Goal: Check status: Check status

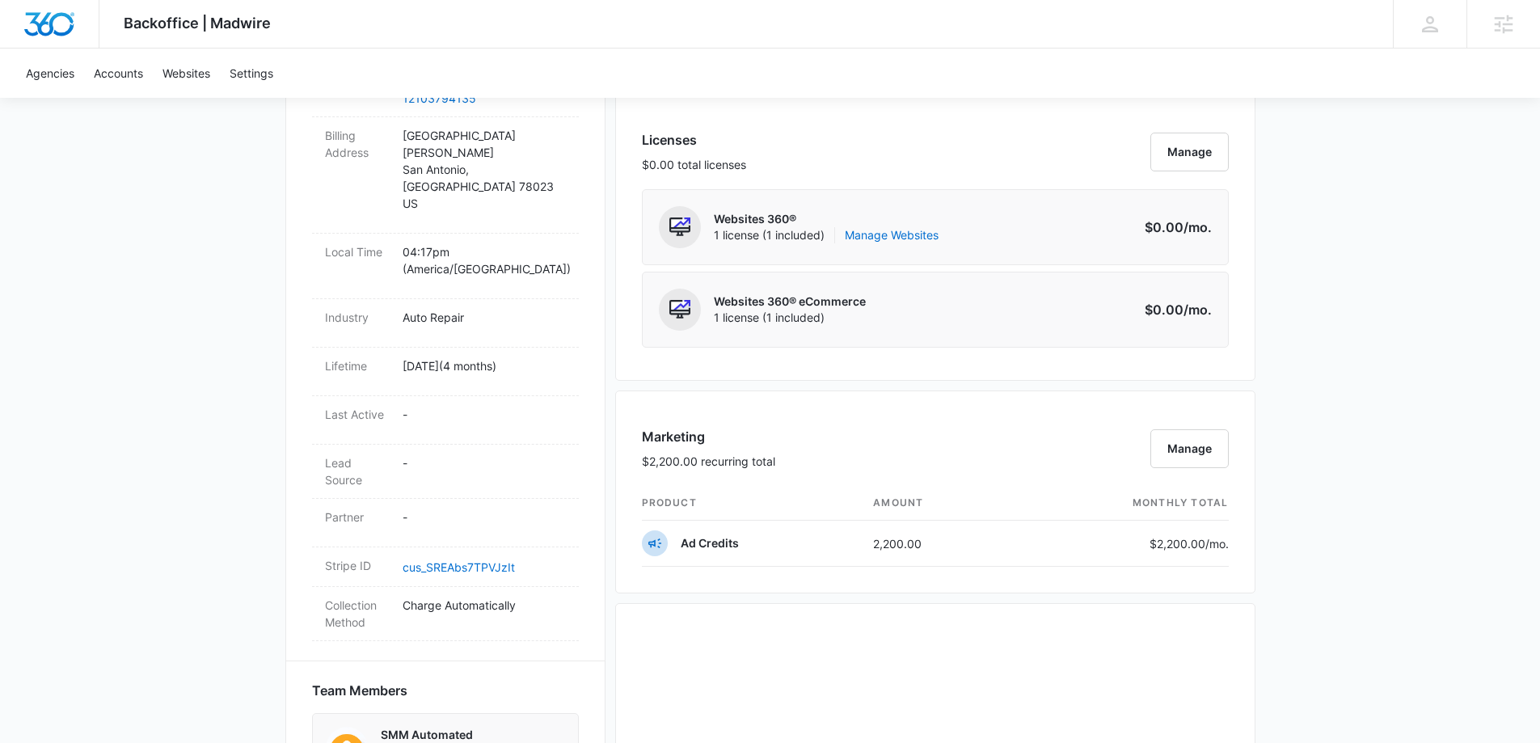
scroll to position [1213, 0]
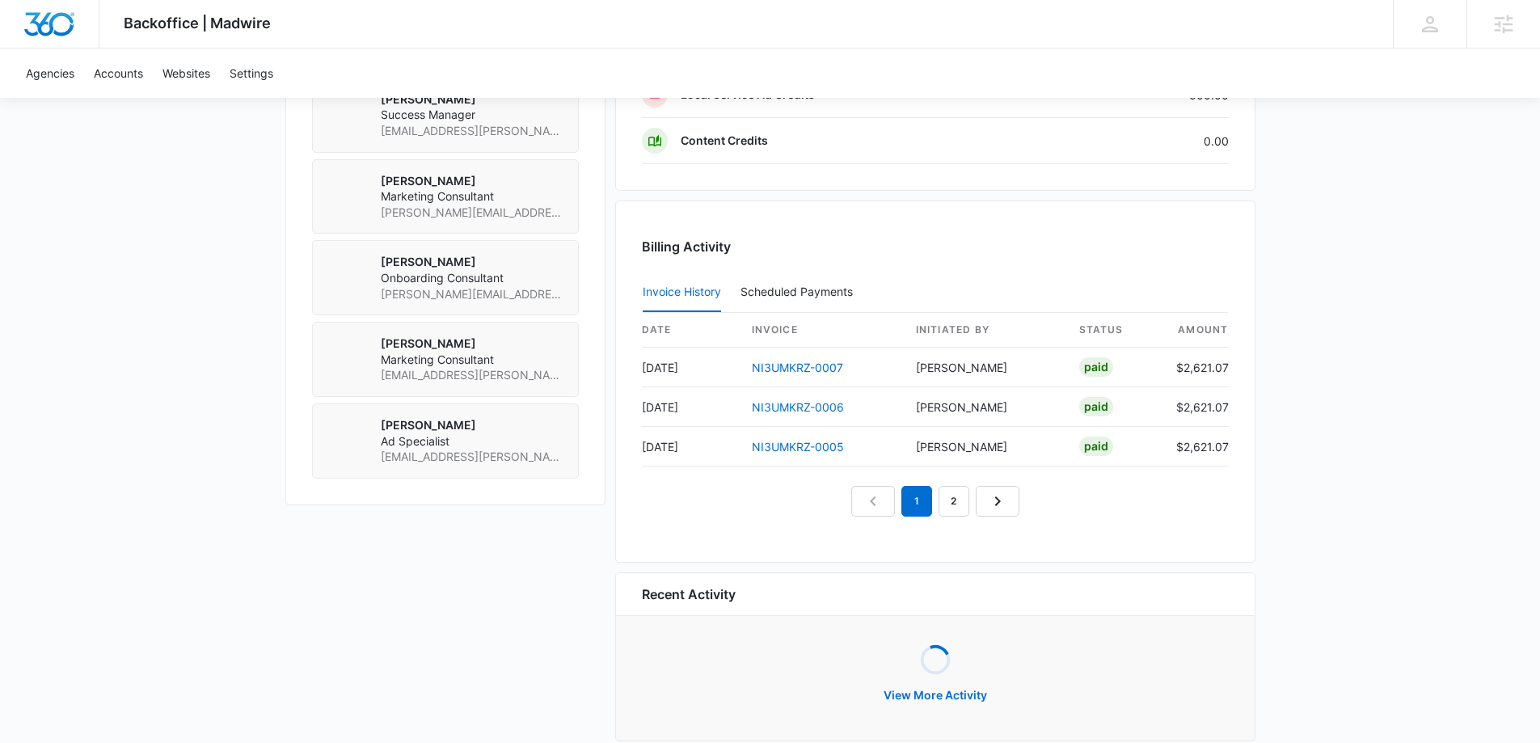
scroll to position [1374, 0]
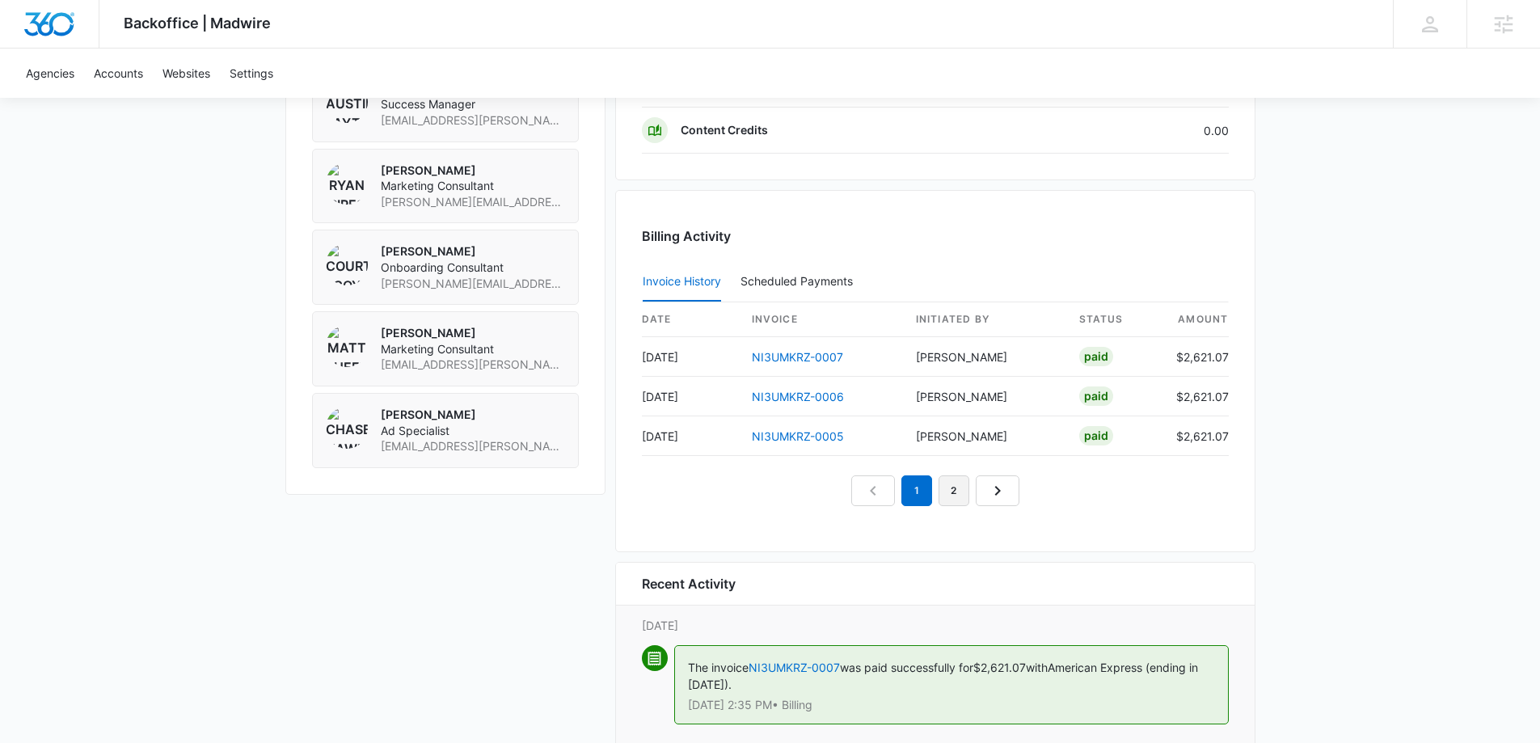
click at [964, 488] on link "2" at bounding box center [954, 490] width 31 height 31
click at [984, 487] on link "3" at bounding box center [972, 490] width 31 height 31
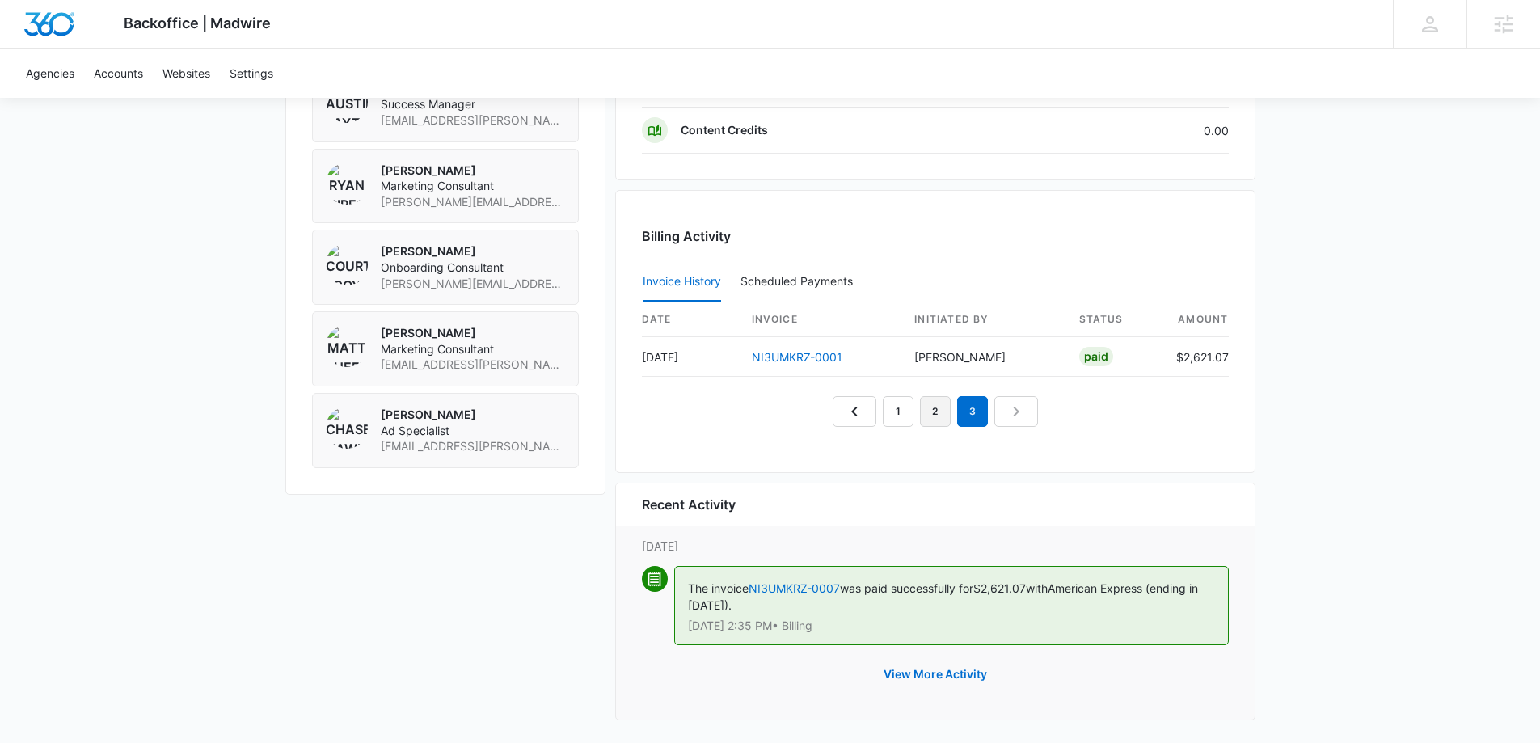
click at [943, 409] on link "2" at bounding box center [935, 411] width 31 height 31
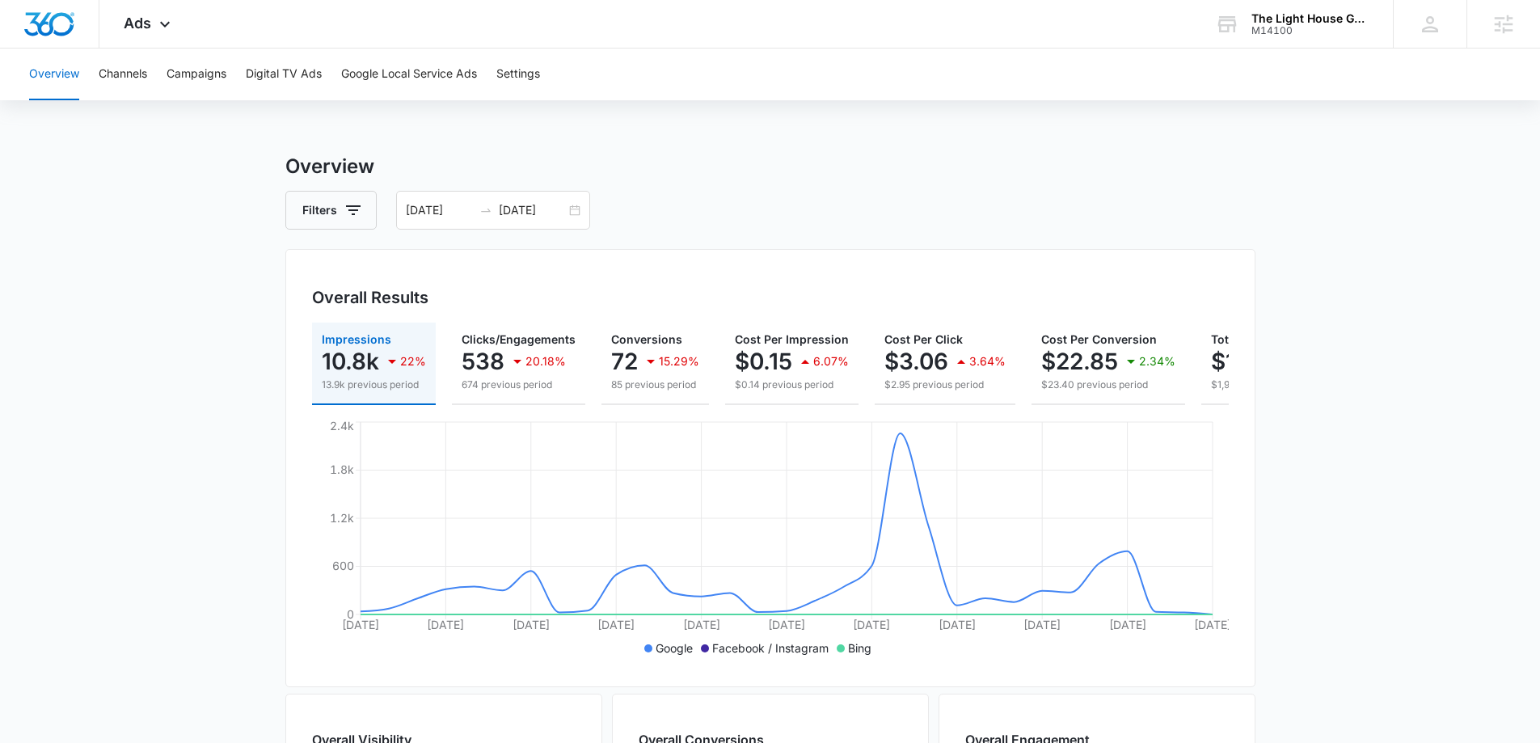
click at [1251, 27] on div "M14100" at bounding box center [1310, 30] width 118 height 11
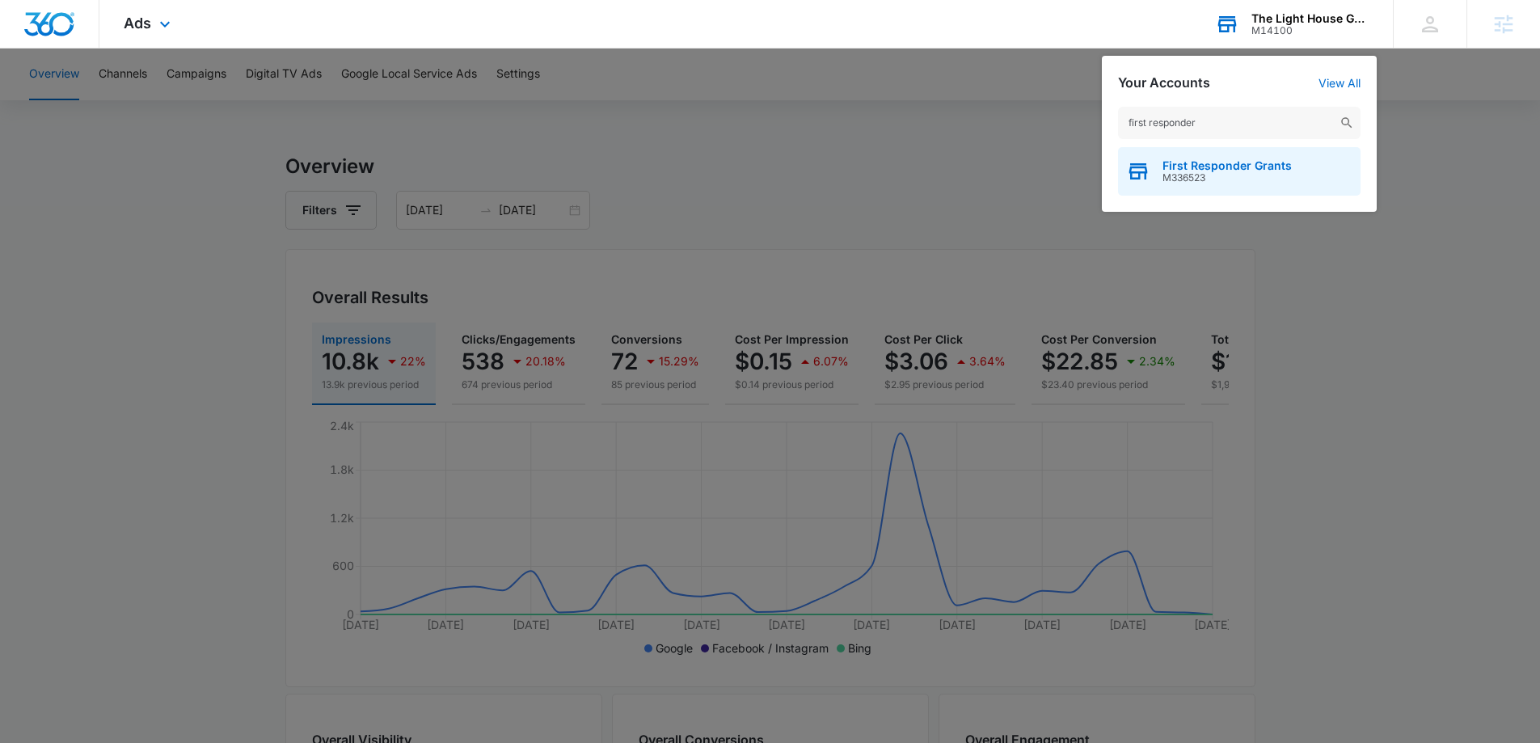
type input "first responder"
click at [1234, 159] on span "First Responder Grants" at bounding box center [1227, 165] width 129 height 13
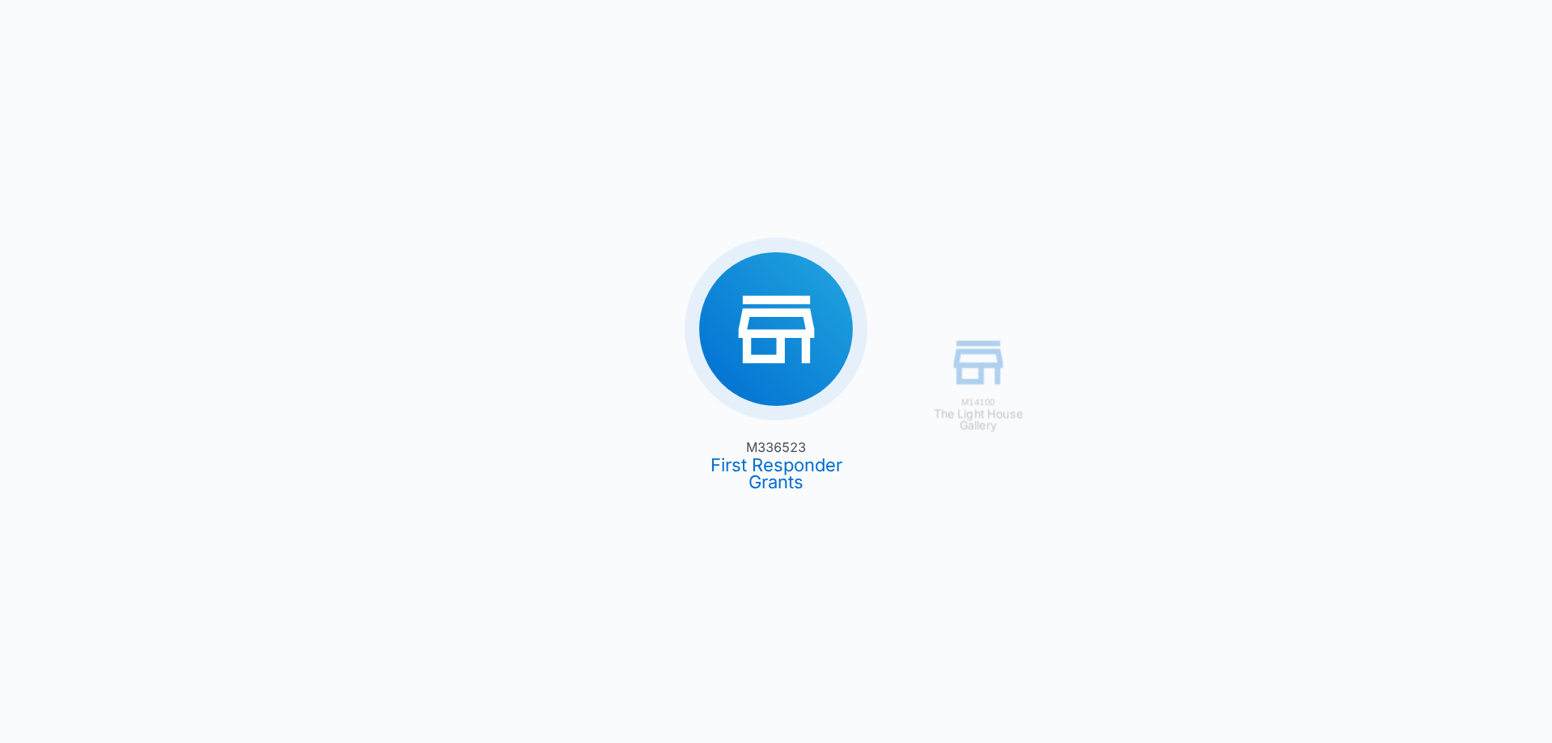
type input "[DATE]"
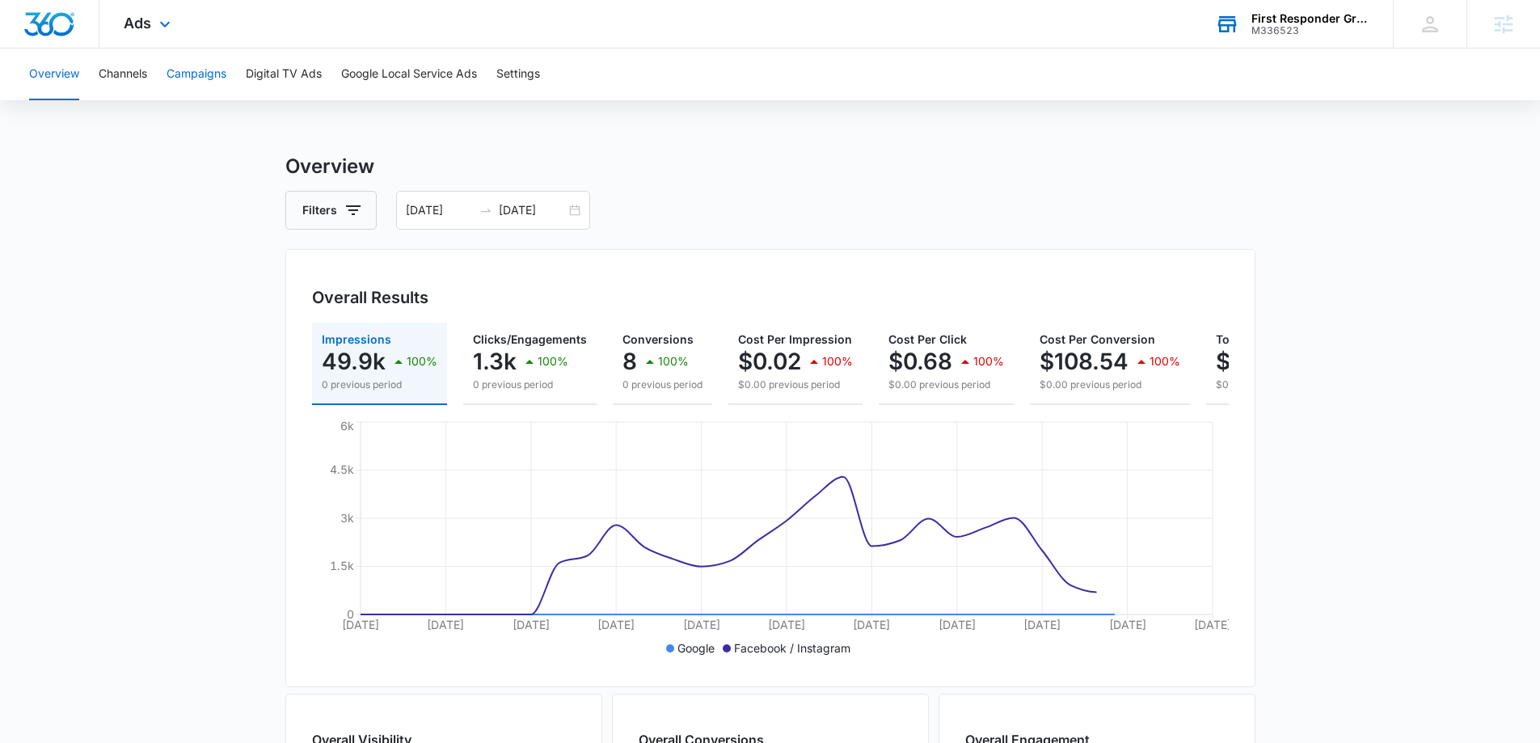
click at [196, 78] on button "Campaigns" at bounding box center [197, 75] width 60 height 52
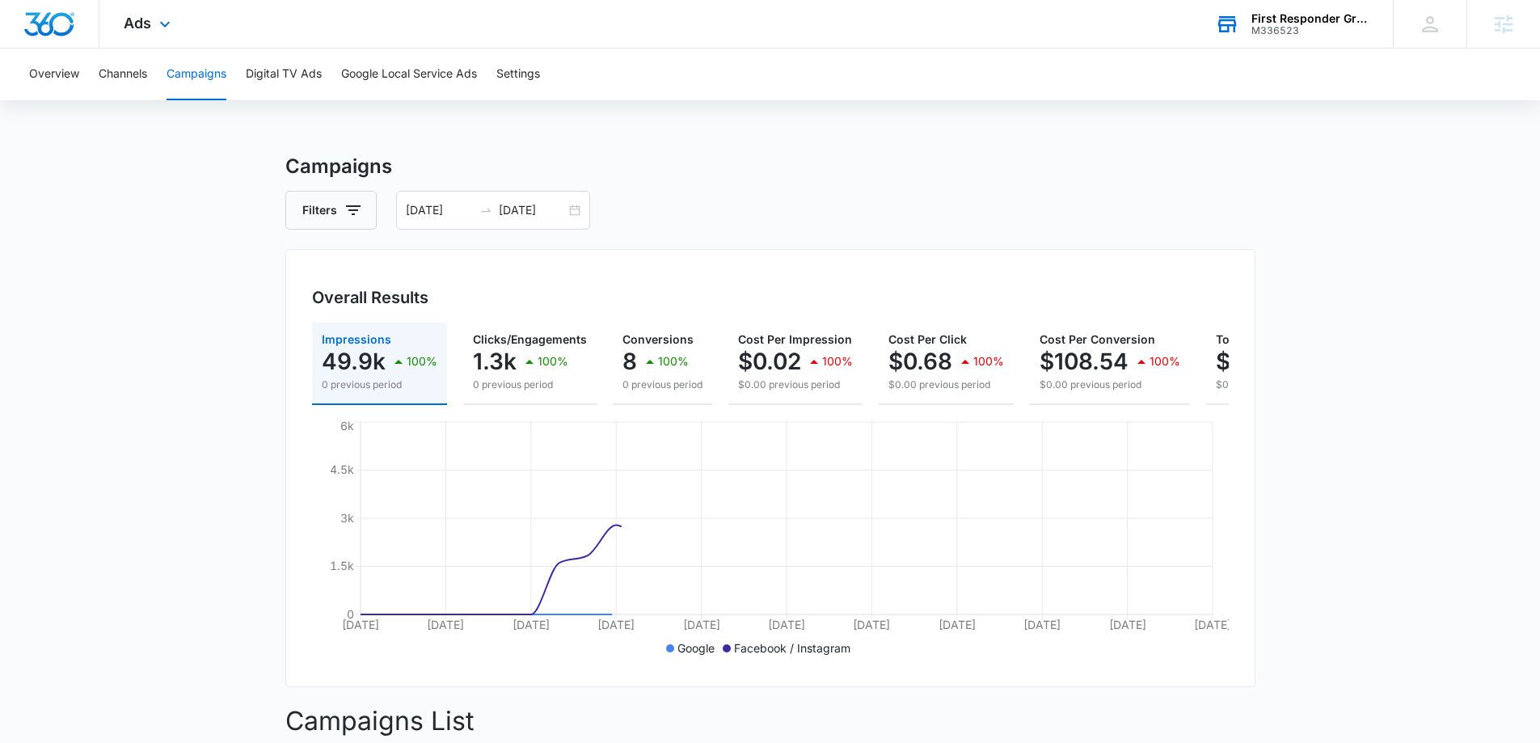
scroll to position [556, 0]
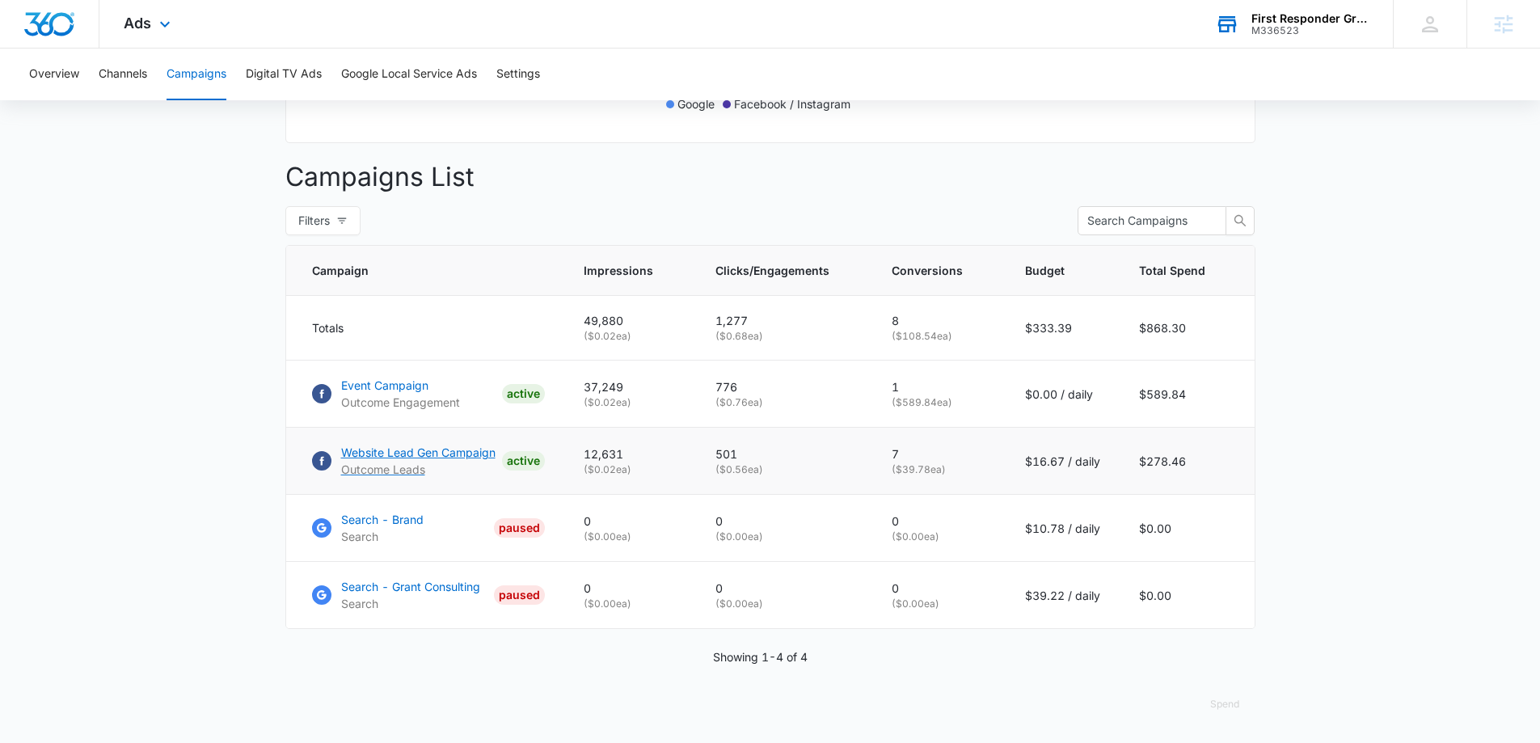
click at [375, 454] on p "Website Lead Gen Campaign" at bounding box center [418, 452] width 154 height 17
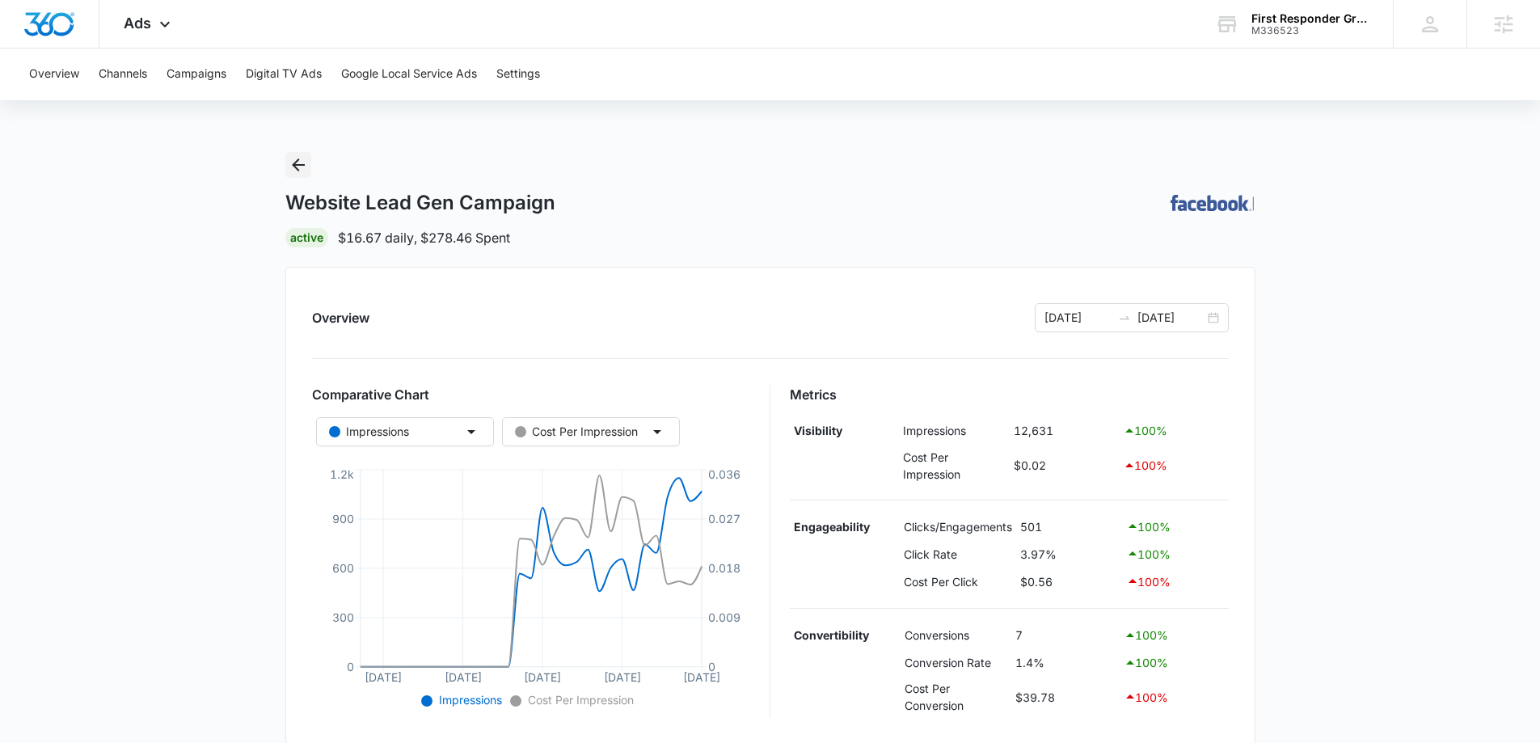
click at [302, 160] on icon "Back" at bounding box center [298, 164] width 19 height 19
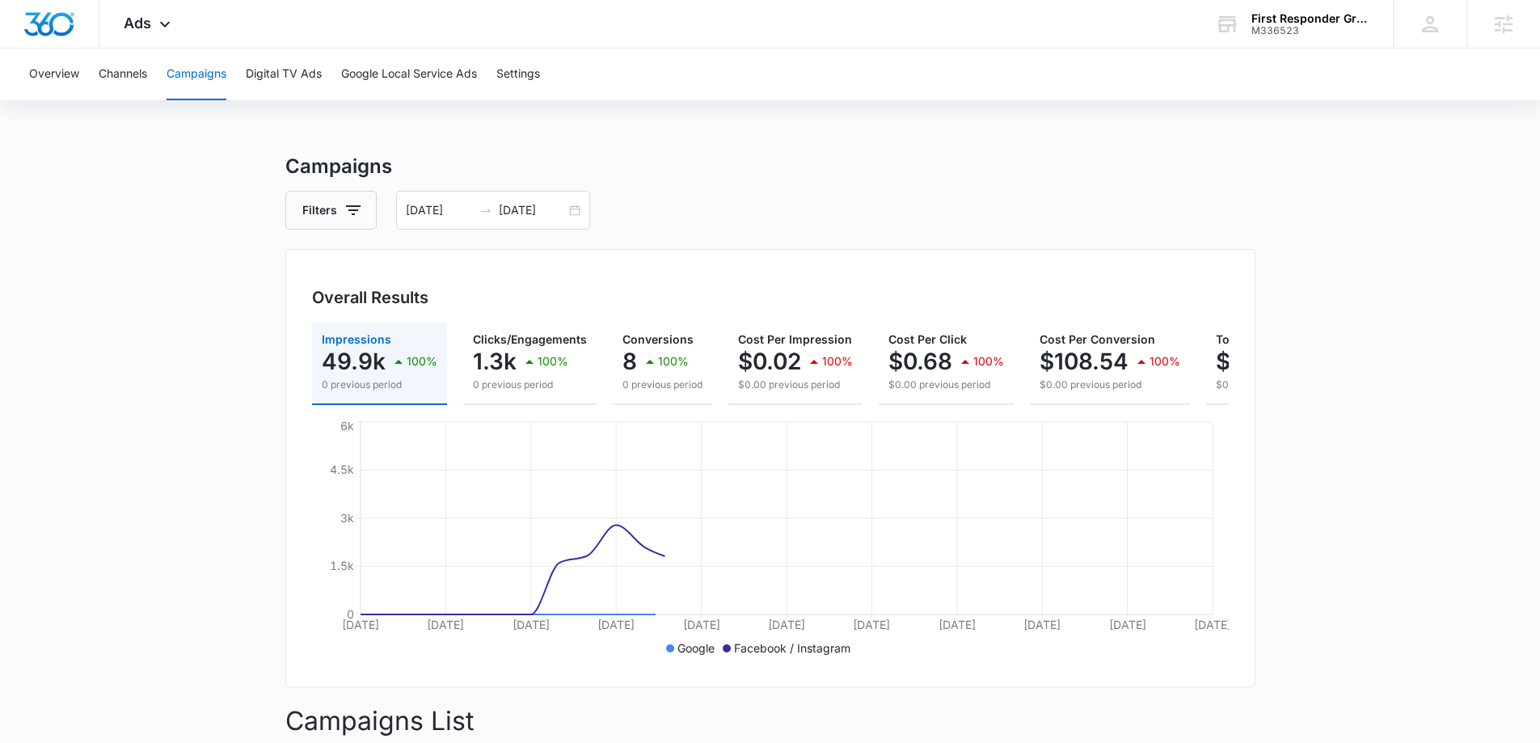
scroll to position [485, 0]
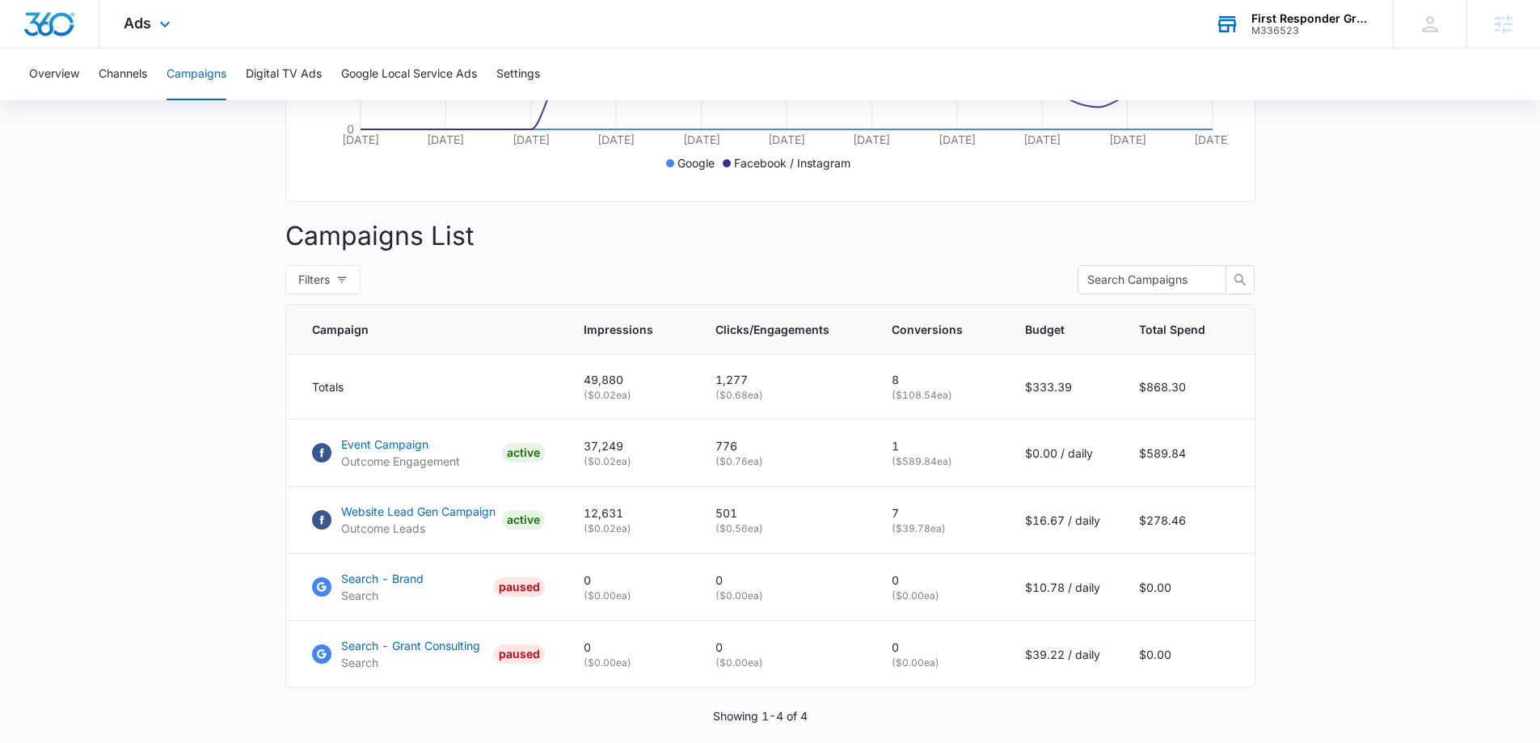
click at [1255, 36] on div "First Responder Grants M336523 Your Accounts View All" at bounding box center [1292, 24] width 202 height 48
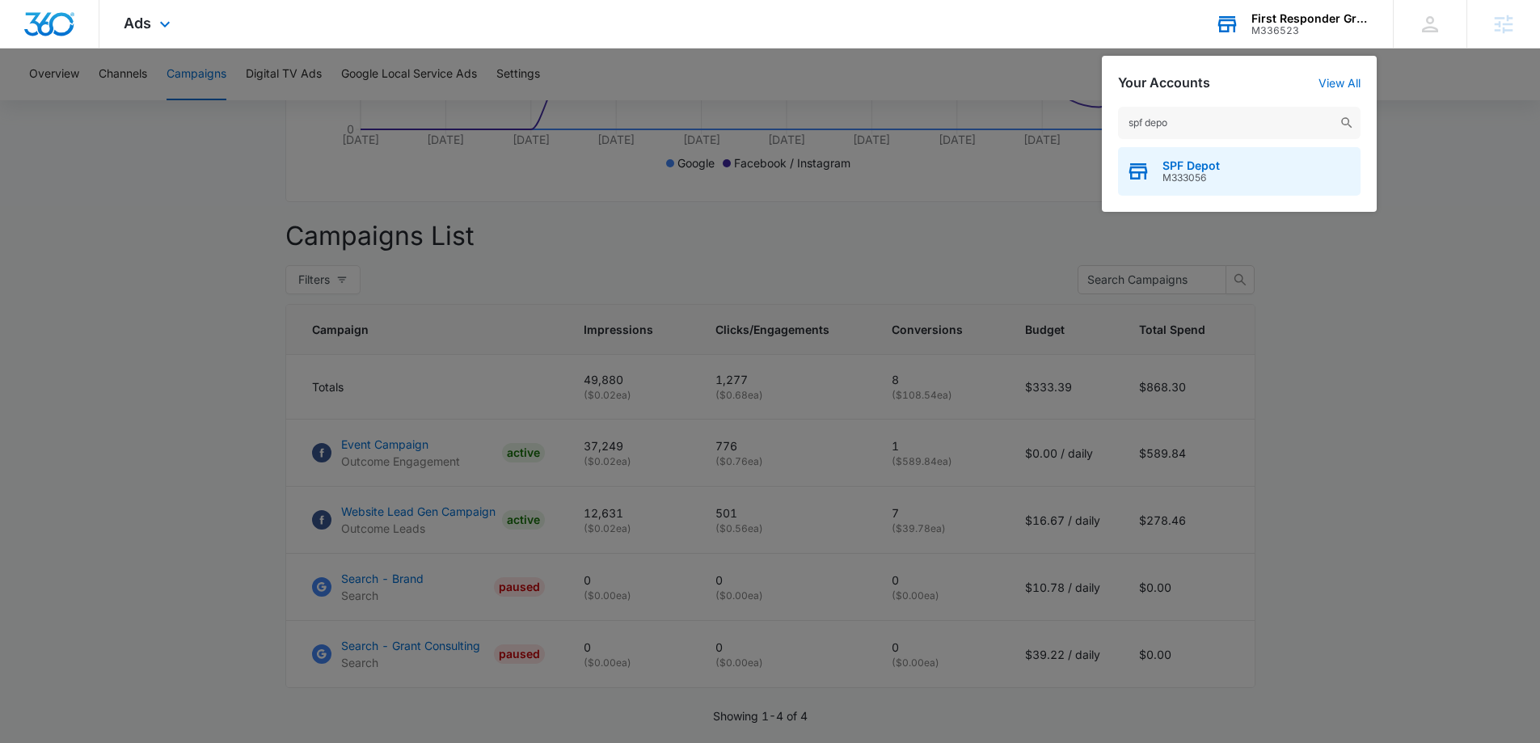
type input "spf depo"
click at [1180, 186] on div "SPF Depot M333056" at bounding box center [1239, 171] width 243 height 49
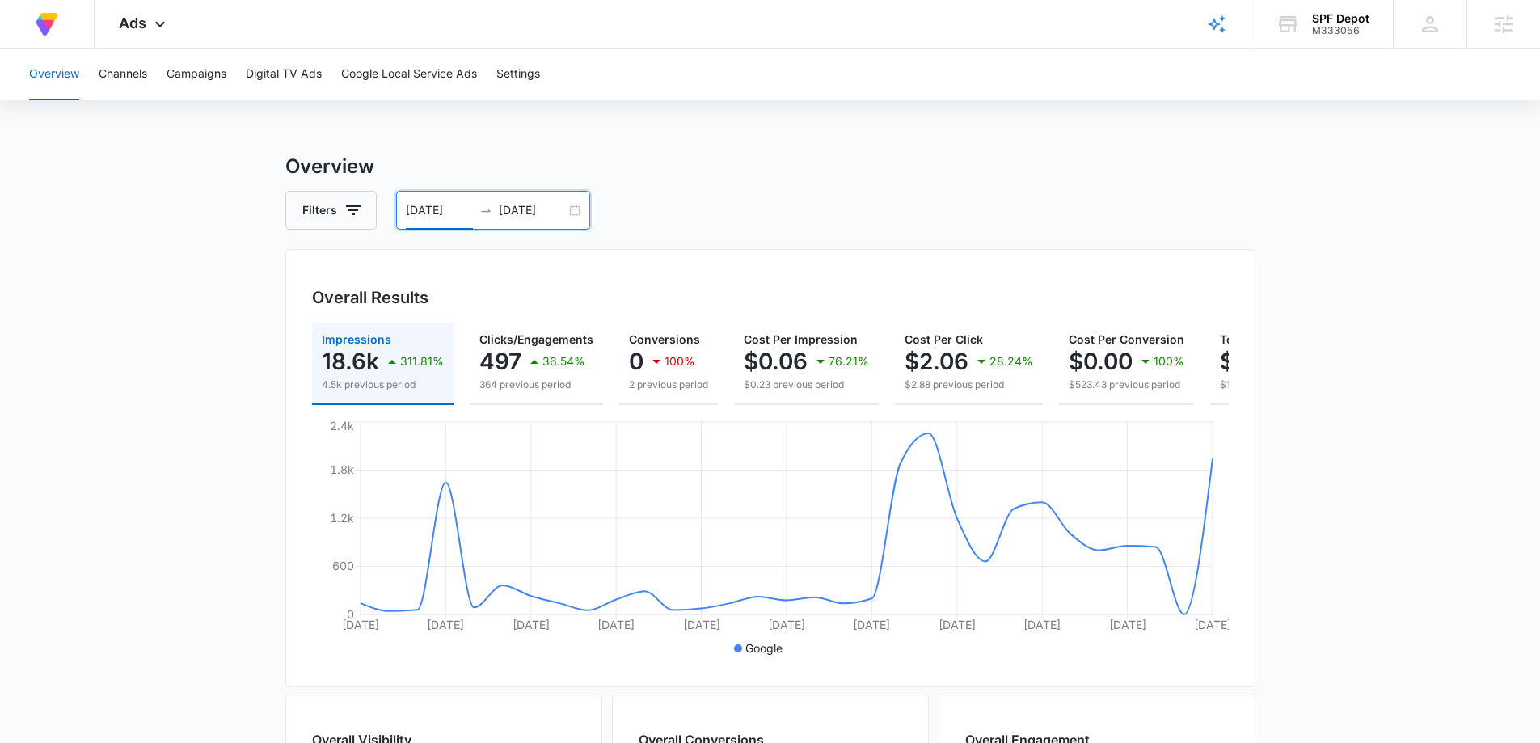
drag, startPoint x: 437, startPoint y: 213, endPoint x: 456, endPoint y: 276, distance: 66.7
click at [436, 213] on input "[DATE]" at bounding box center [439, 210] width 67 height 18
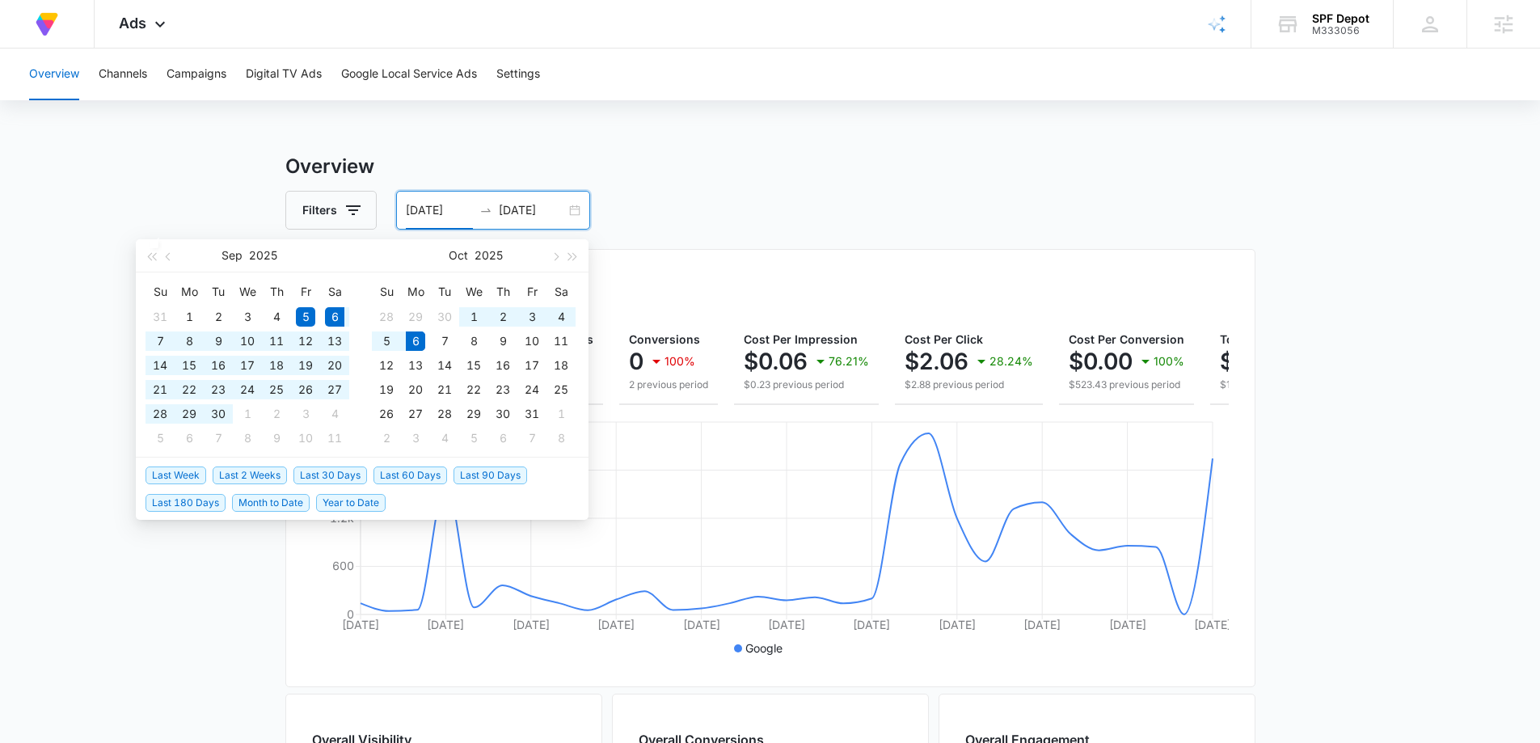
click at [335, 471] on span "Last 30 Days" at bounding box center [330, 475] width 74 height 18
type input "[DATE]"
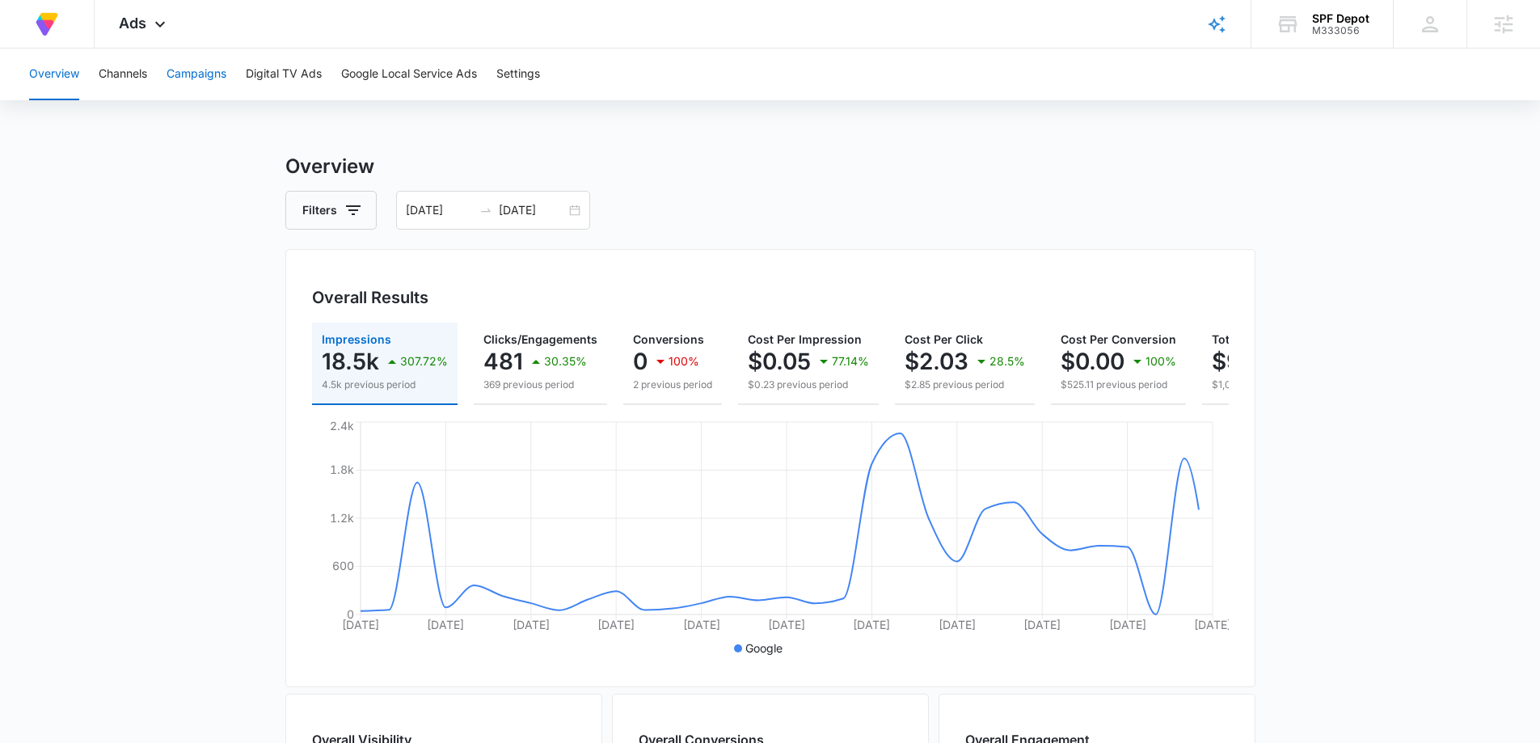
click at [205, 76] on button "Campaigns" at bounding box center [197, 75] width 60 height 52
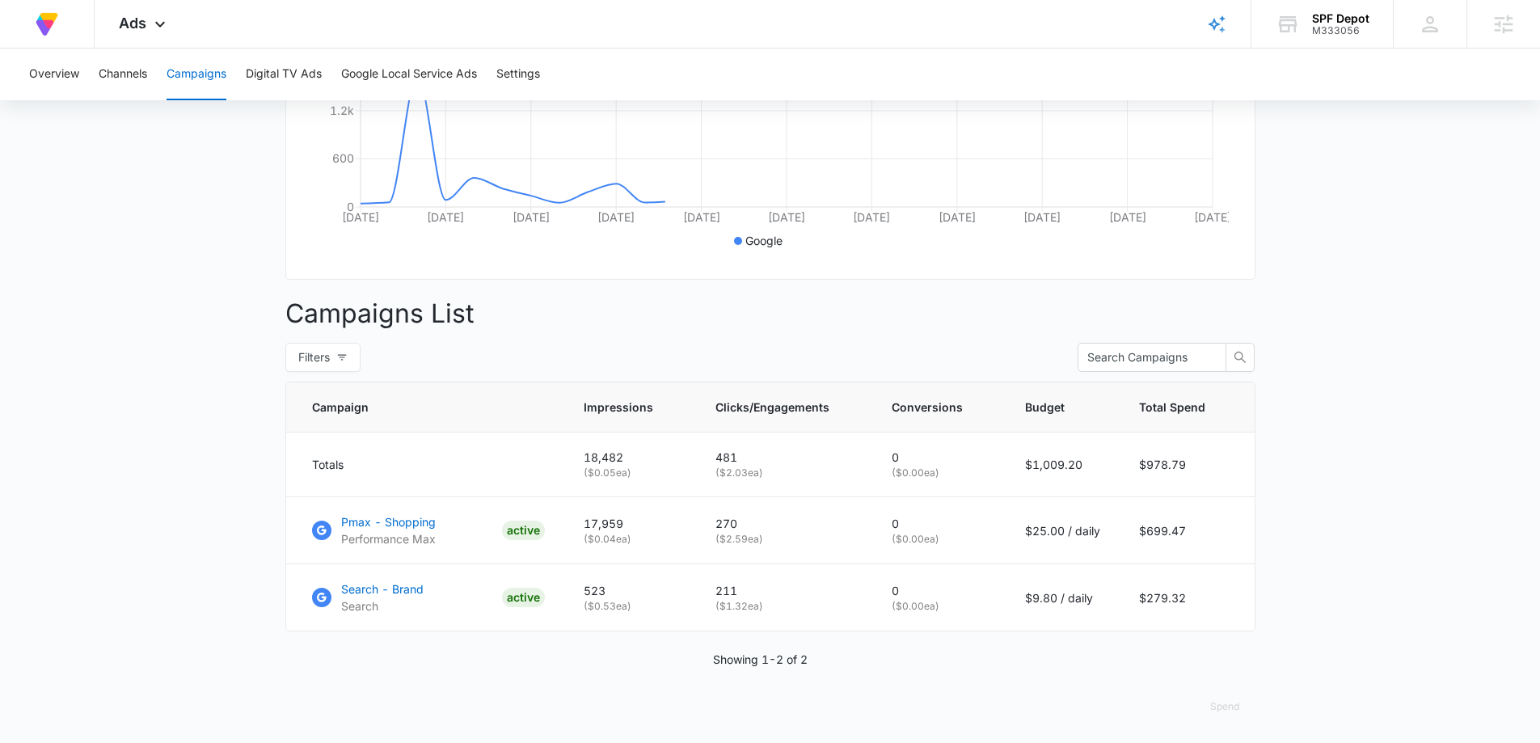
scroll to position [422, 0]
